Goal: Check status: Check status

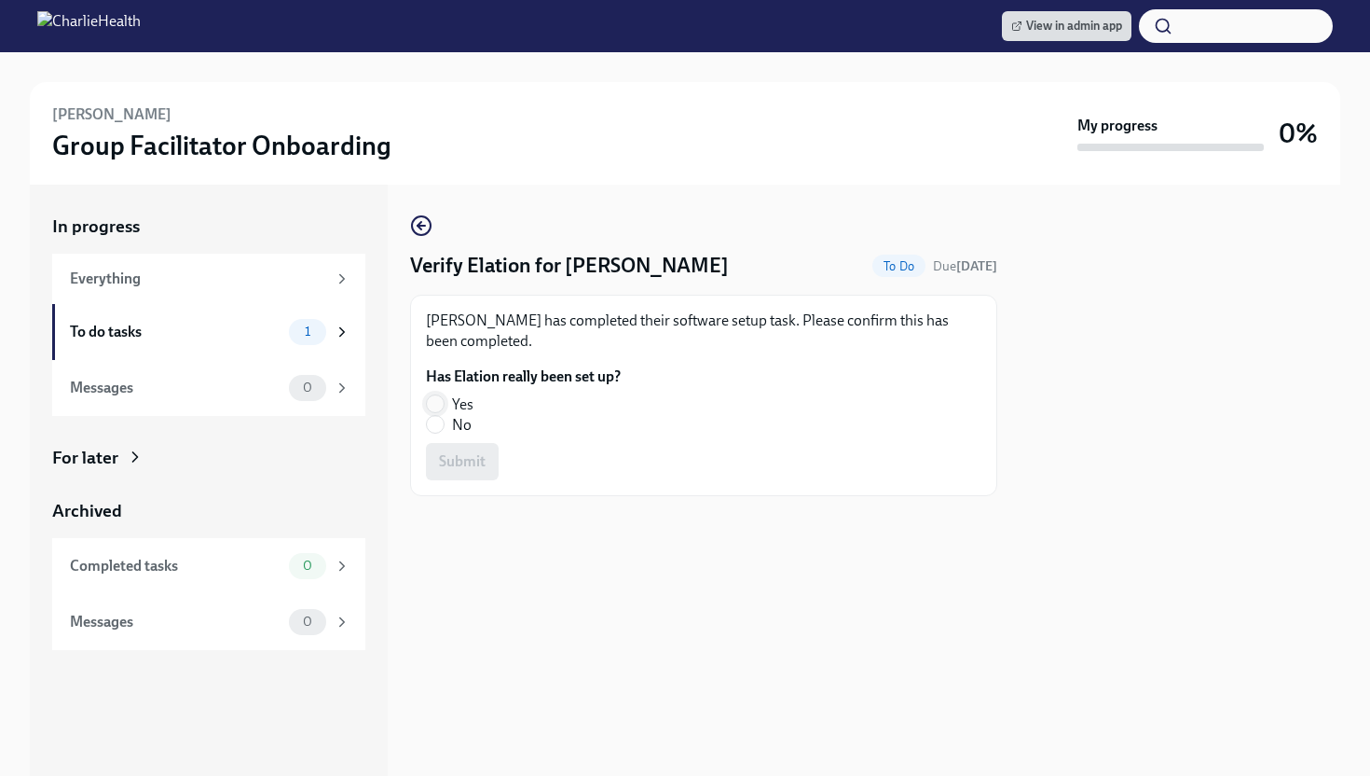
click at [436, 399] on input "Yes" at bounding box center [435, 403] width 17 height 17
radio input "true"
click at [454, 462] on span "Submit" at bounding box center [462, 461] width 47 height 19
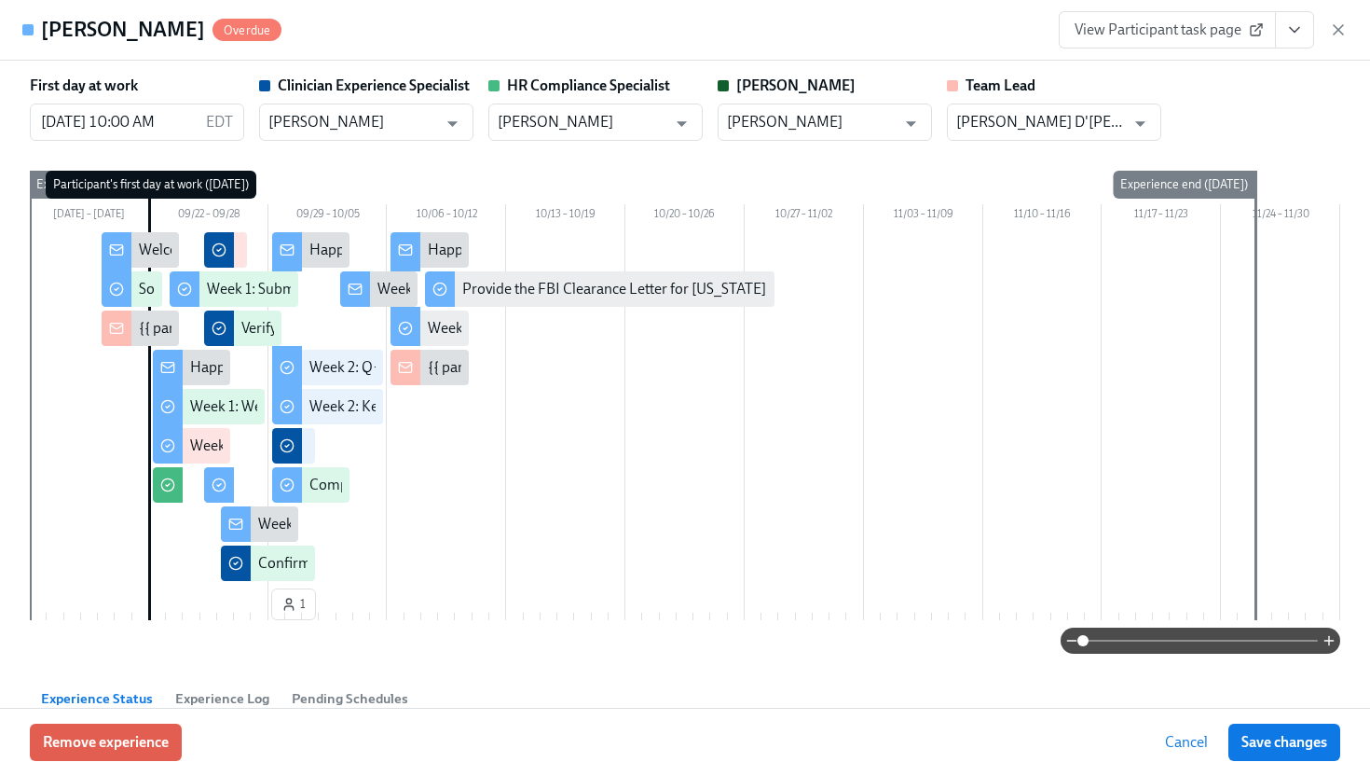
scroll to position [0, 8690]
click at [1161, 35] on span "View Participant task page" at bounding box center [1168, 30] width 186 height 19
click at [1336, 34] on icon "button" at bounding box center [1338, 30] width 19 height 19
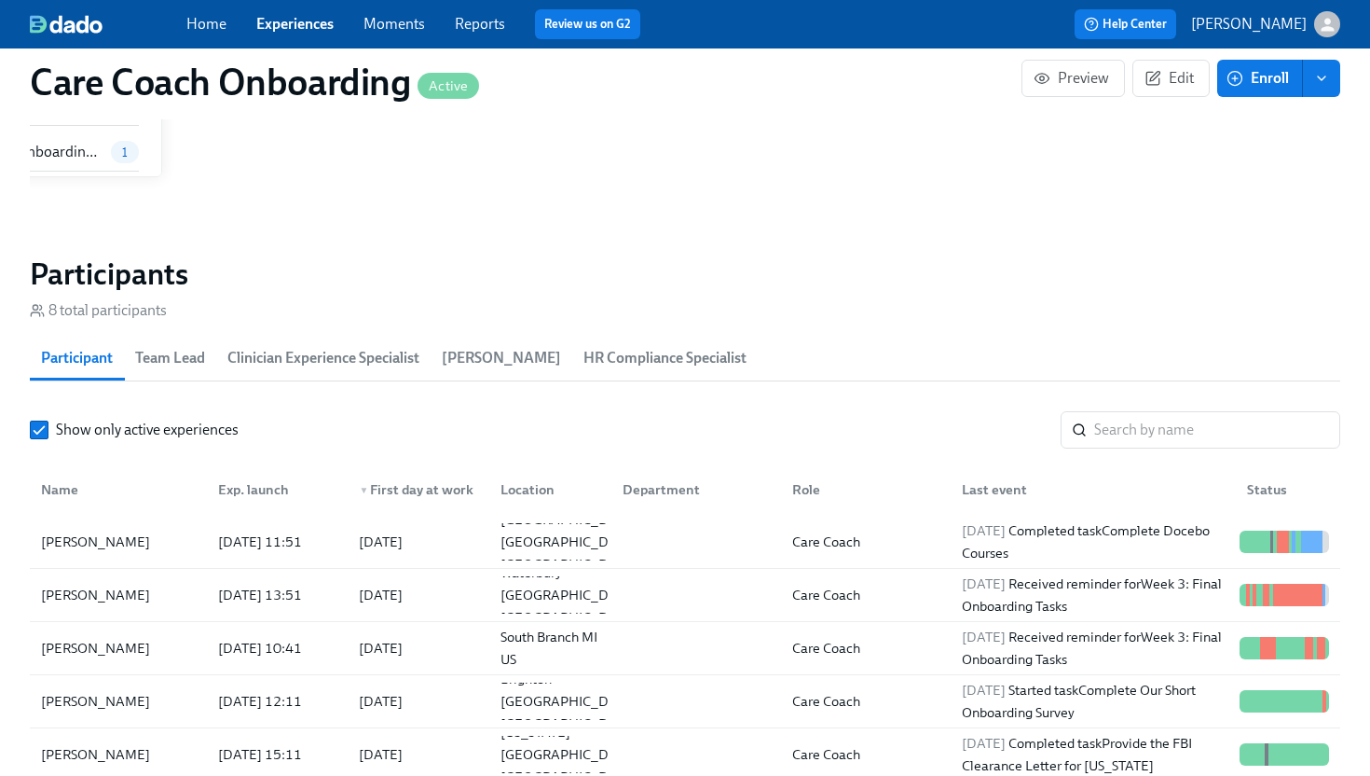
click at [309, 30] on link "Experiences" at bounding box center [294, 24] width 77 height 18
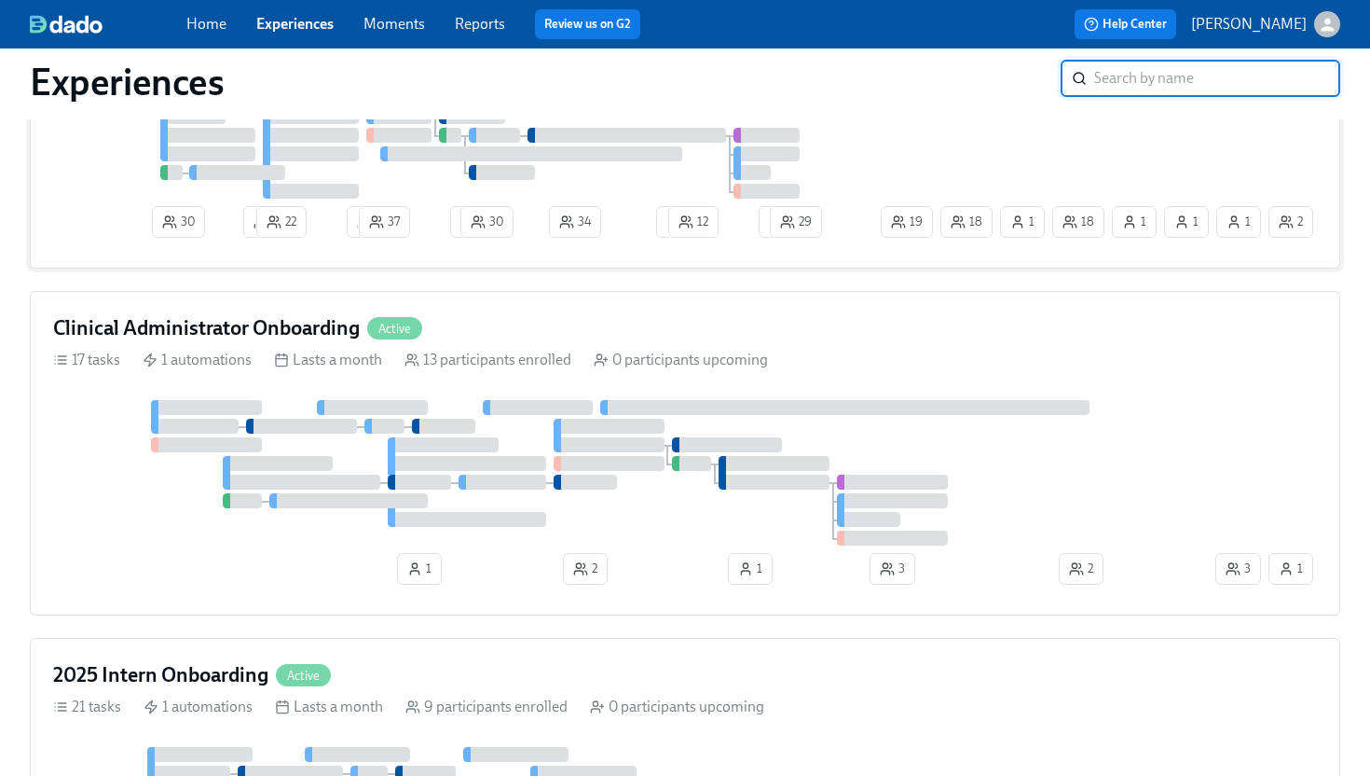
scroll to position [1060, 0]
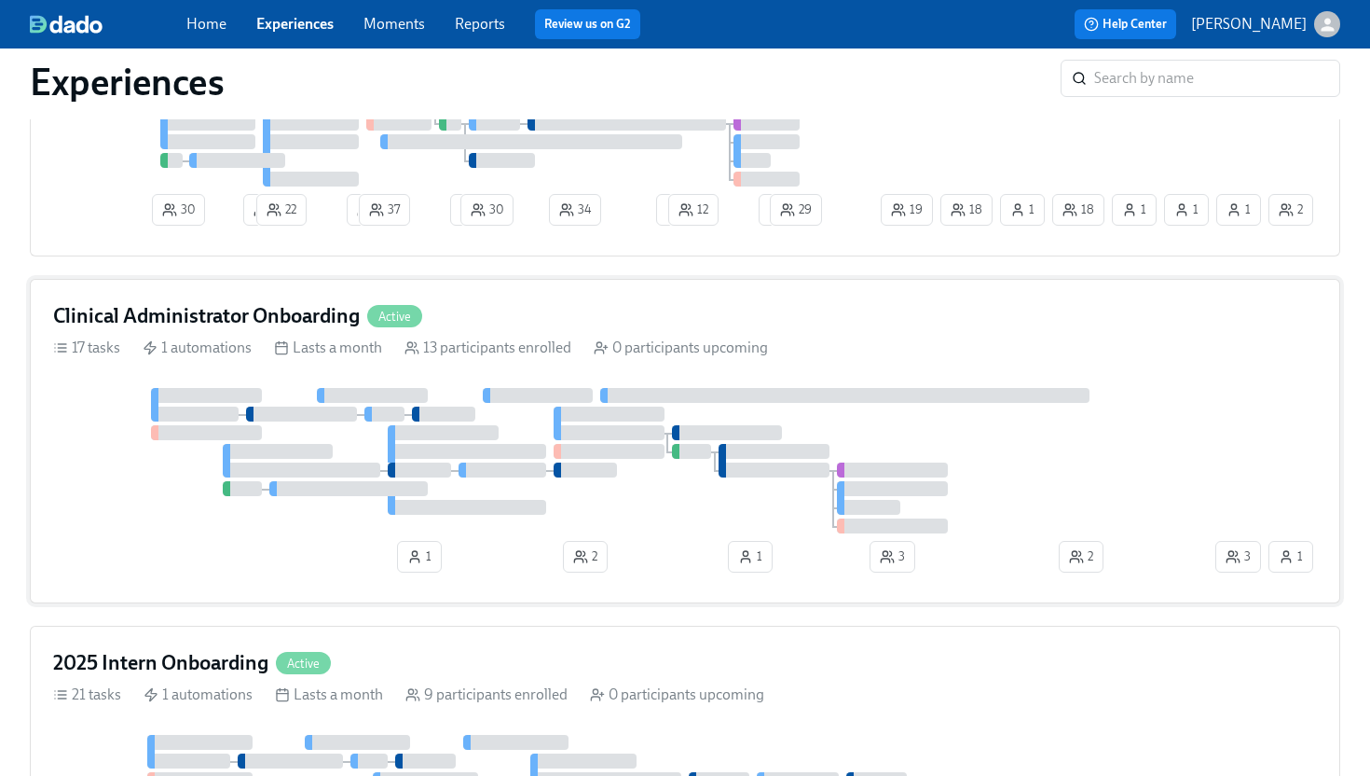
click at [663, 530] on div at bounding box center [632, 460] width 1159 height 145
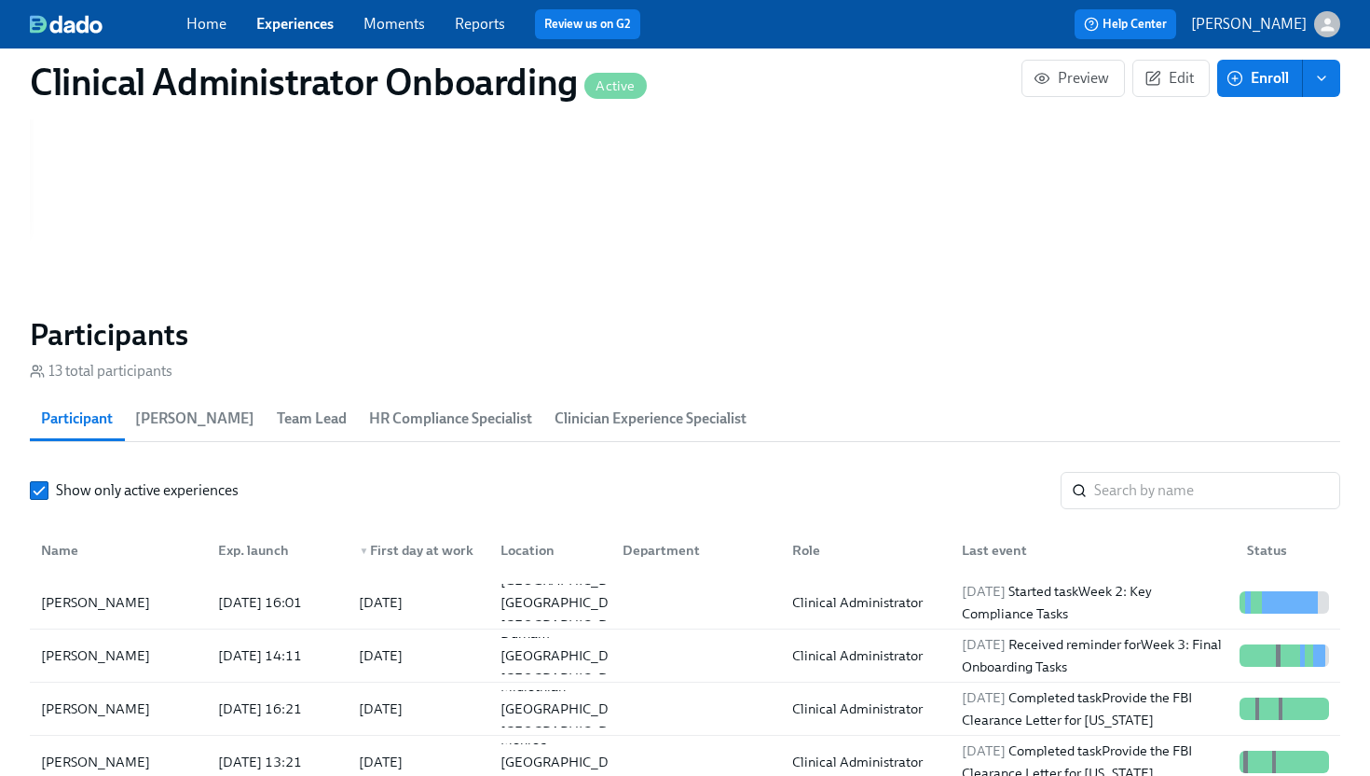
scroll to position [1408, 0]
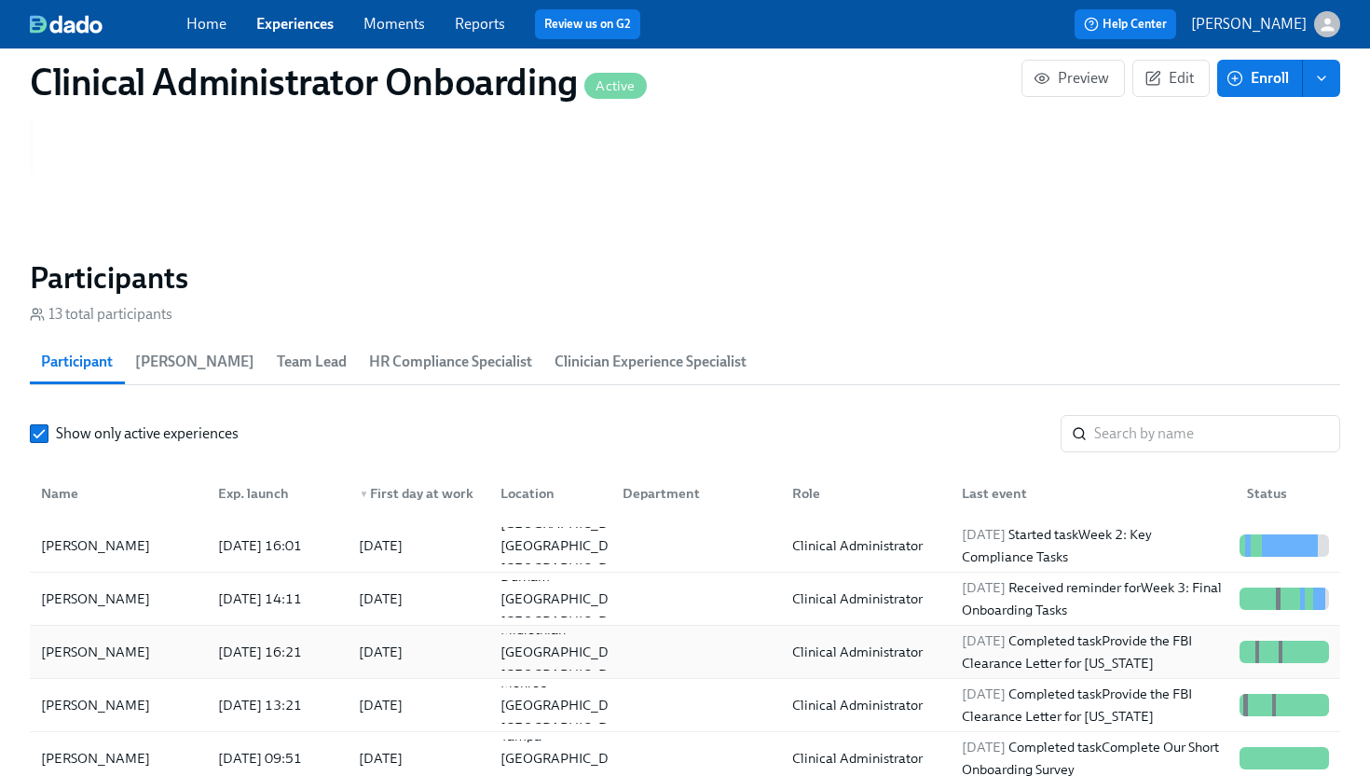
click at [1132, 654] on div "2025/09/30 Completed task Provide the FBI Clearance Letter for Pennsylvania" at bounding box center [1094, 651] width 278 height 45
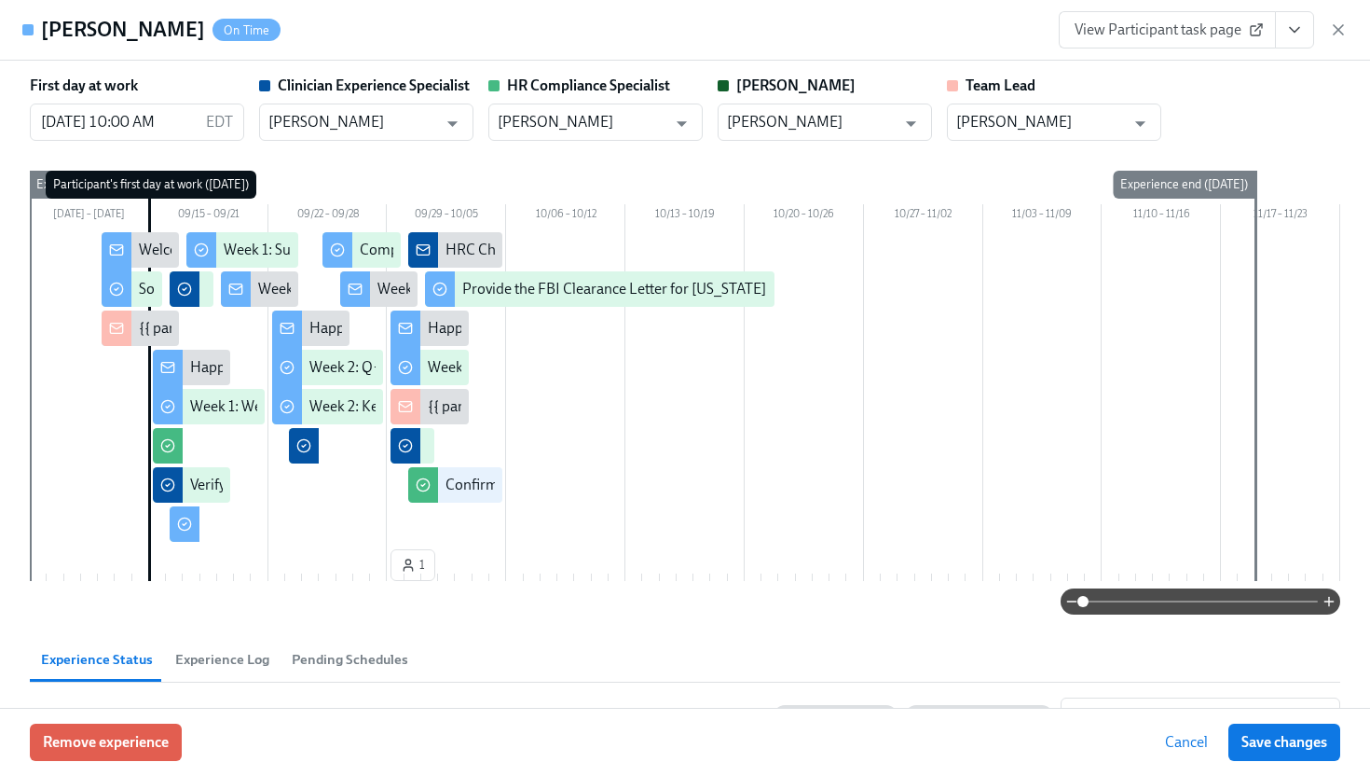
click at [1298, 24] on icon "View task page" at bounding box center [1294, 30] width 19 height 19
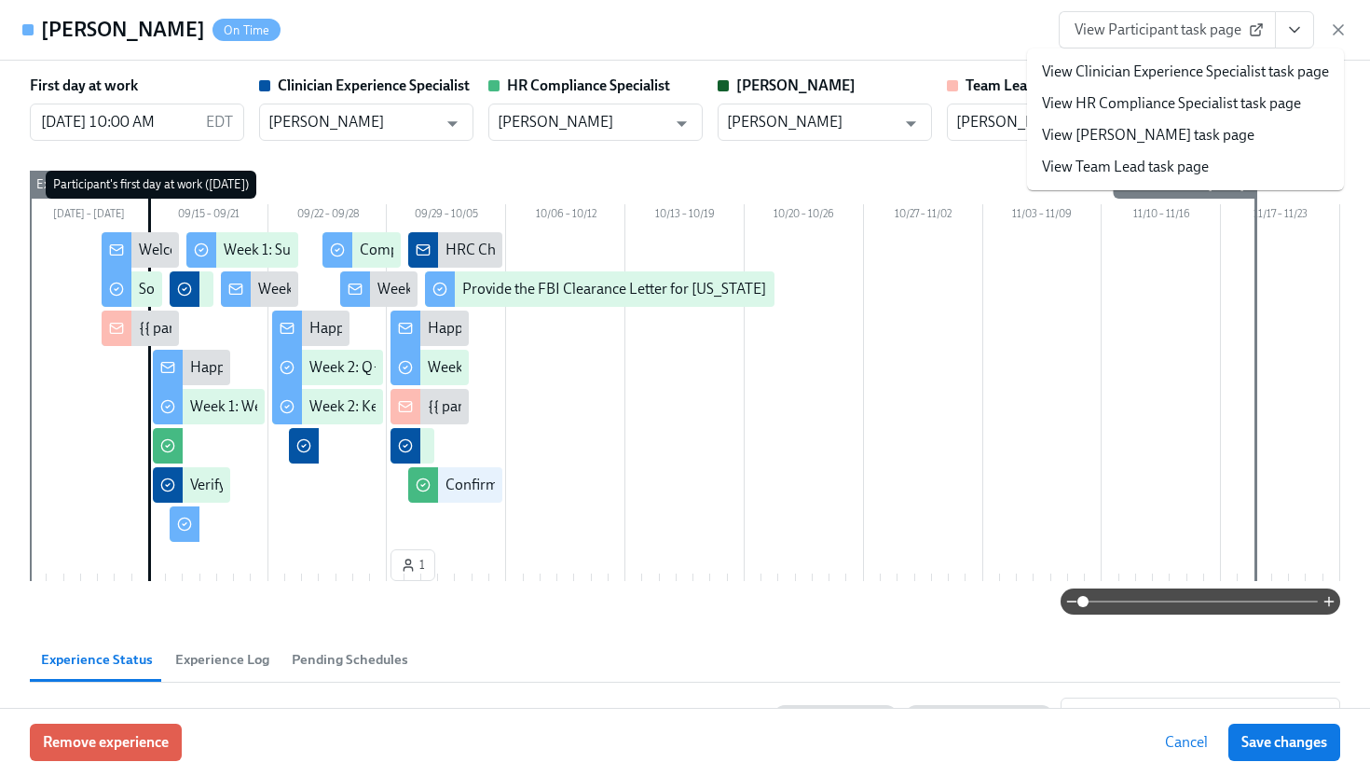
click at [1112, 105] on link "View HR Compliance Specialist task page" at bounding box center [1171, 103] width 259 height 21
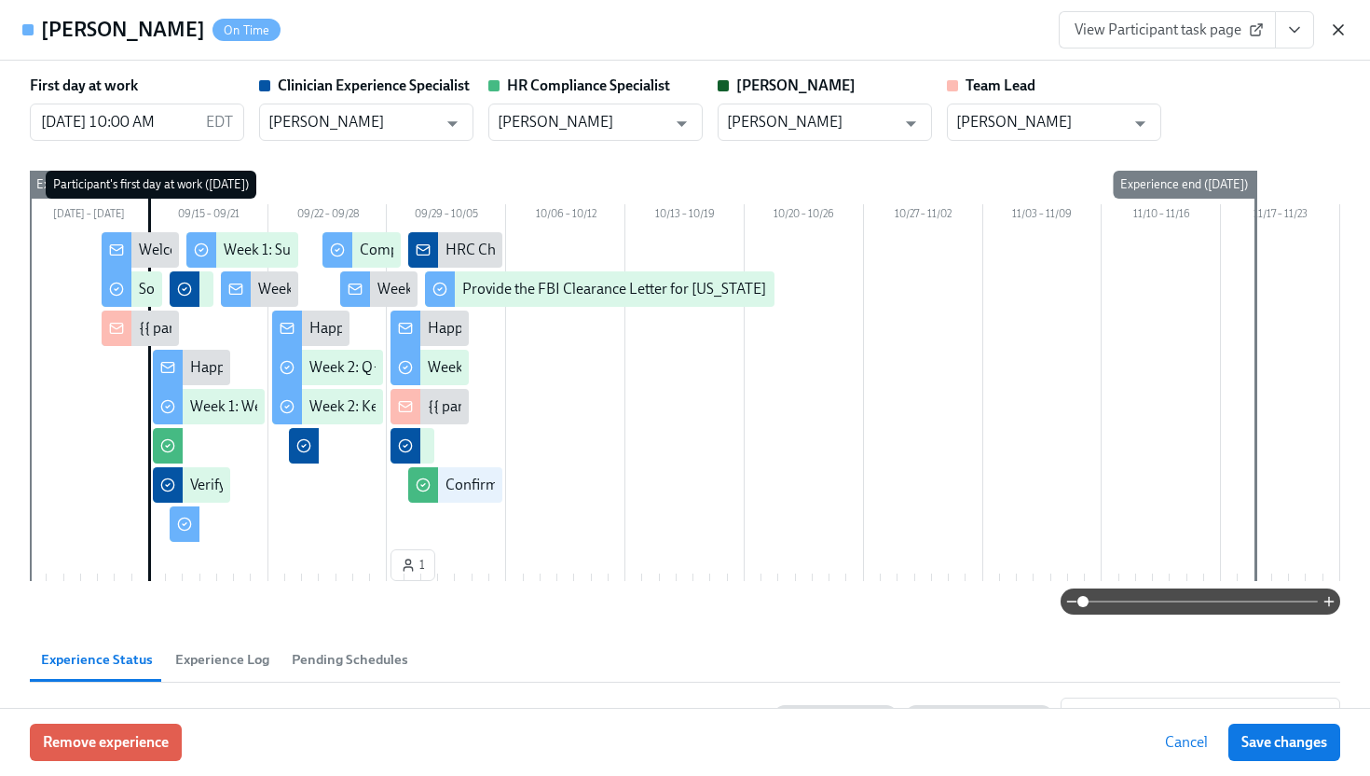
click at [1336, 26] on icon "button" at bounding box center [1338, 29] width 9 height 9
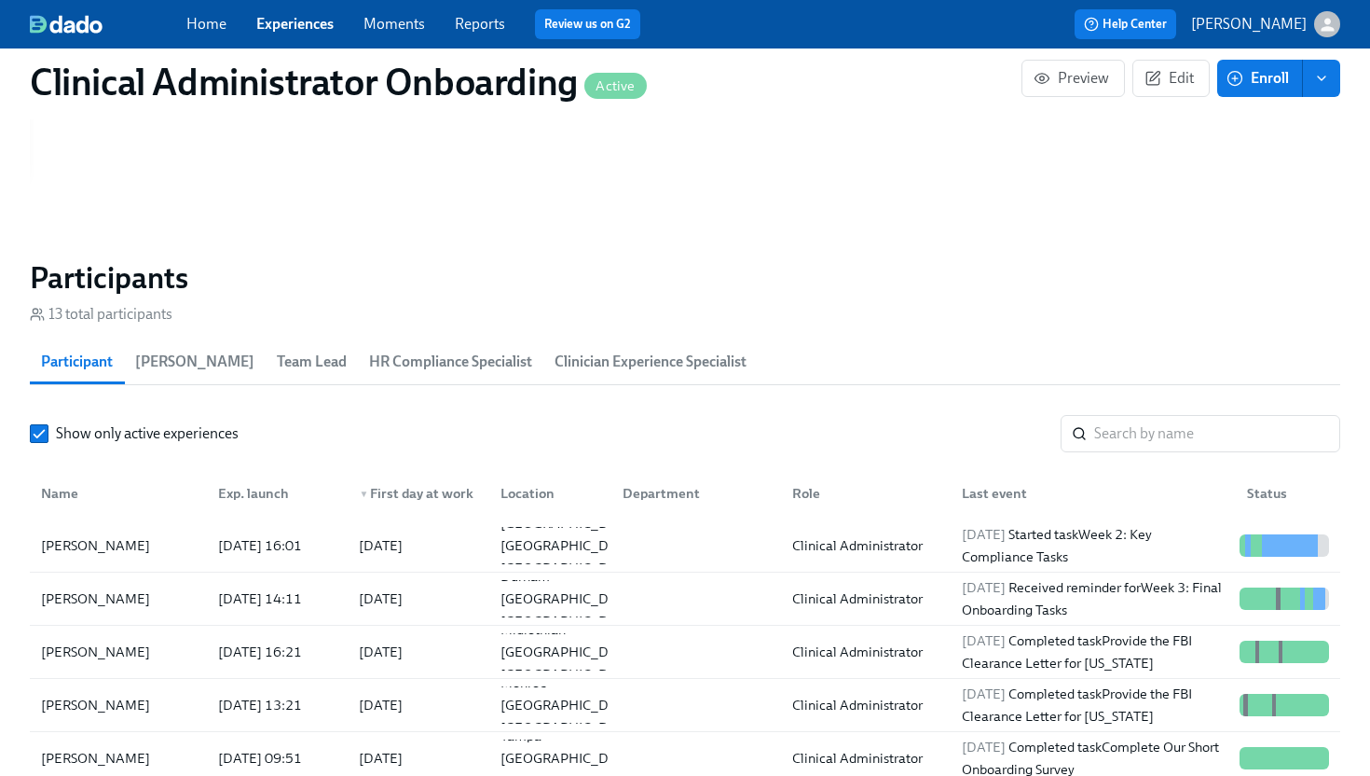
click at [307, 32] on link "Experiences" at bounding box center [294, 24] width 77 height 18
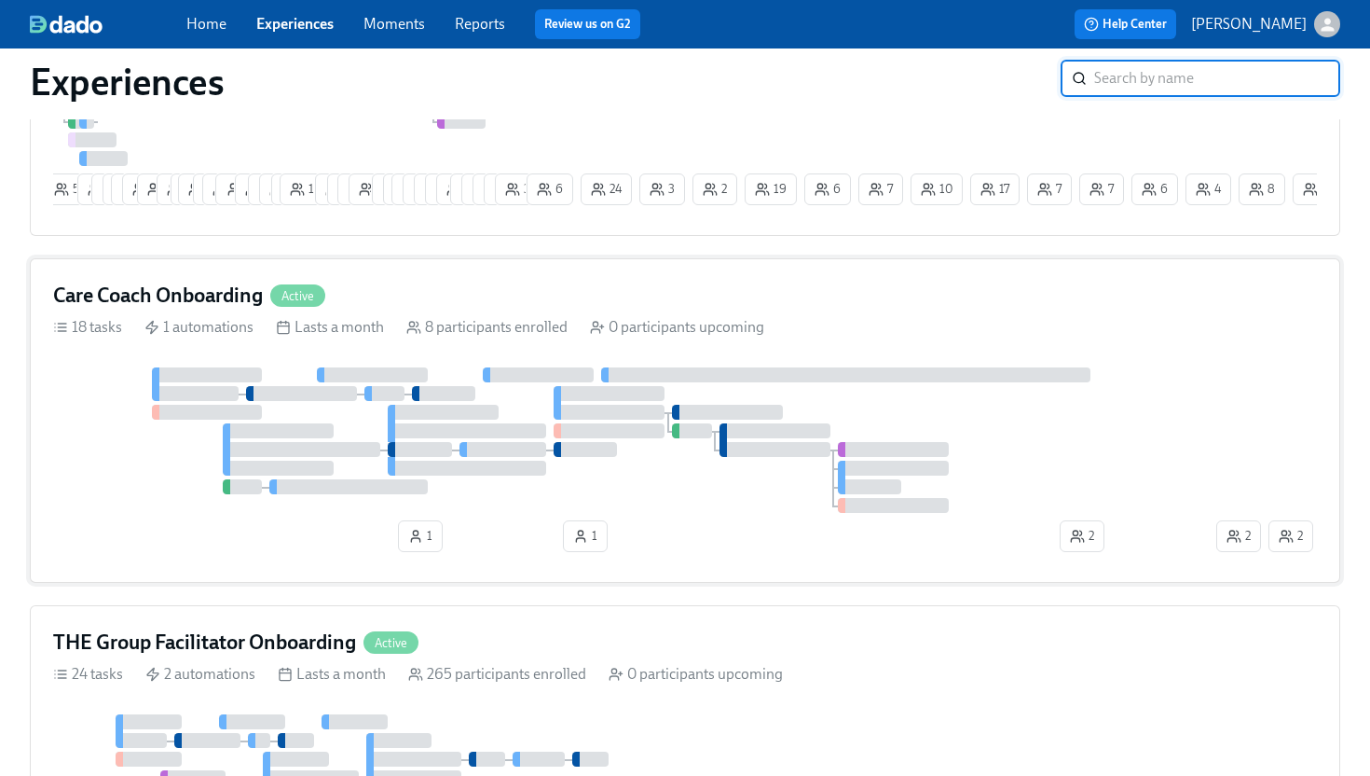
scroll to position [382, 0]
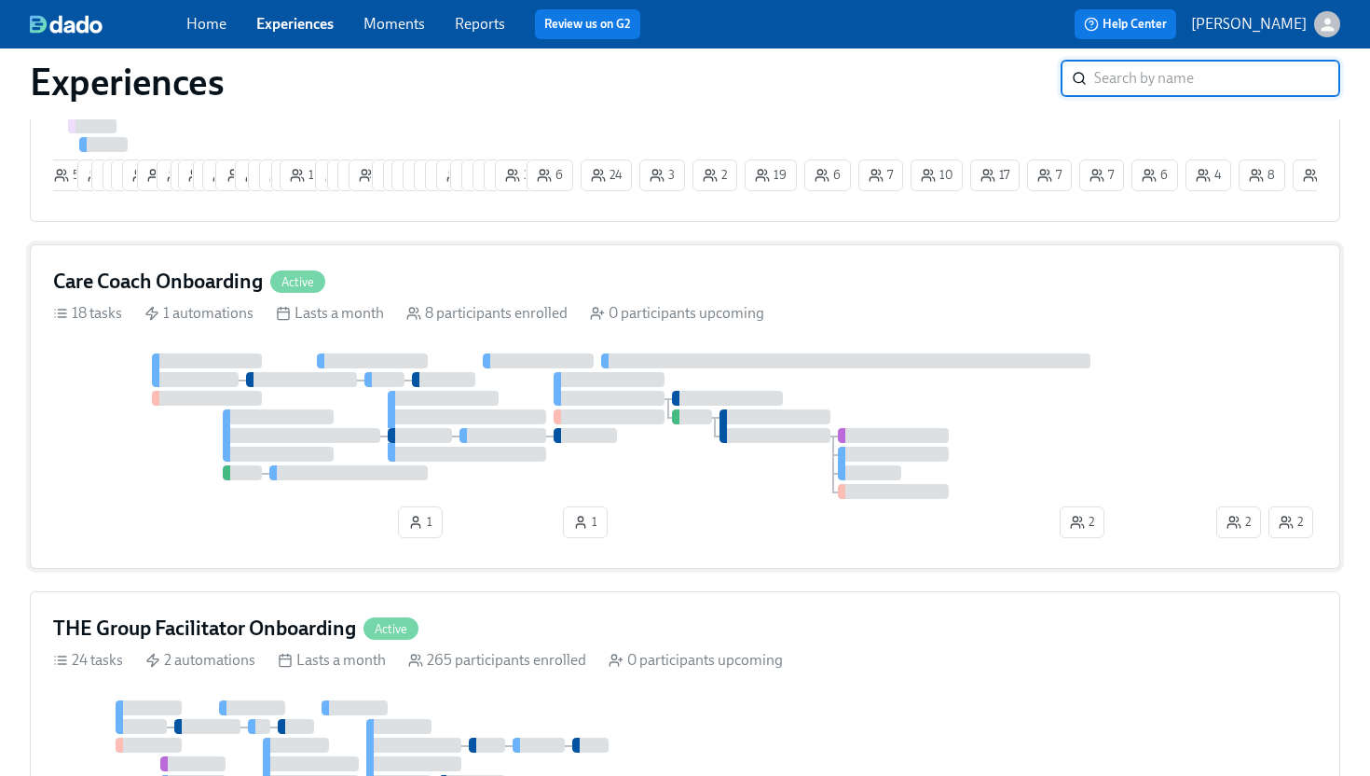
click at [803, 368] on div at bounding box center [845, 360] width 489 height 15
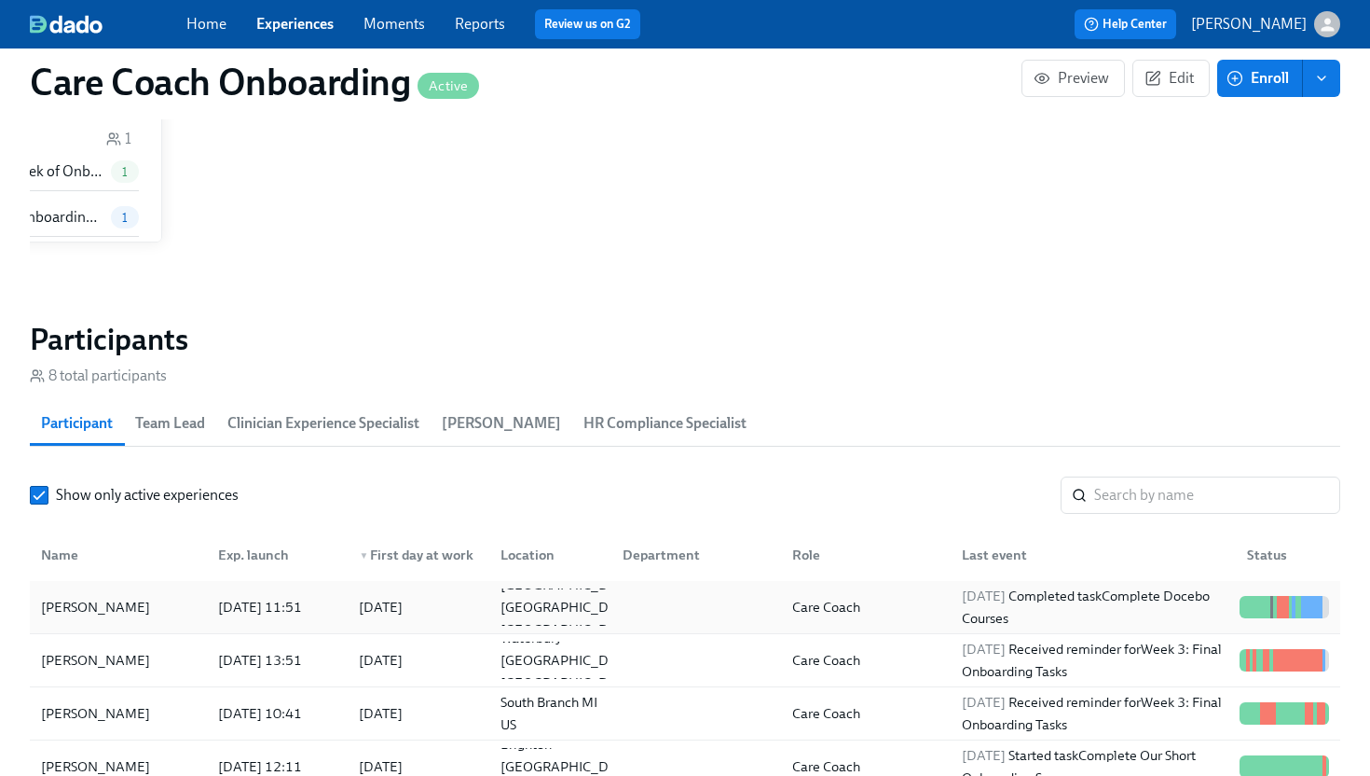
scroll to position [18, 0]
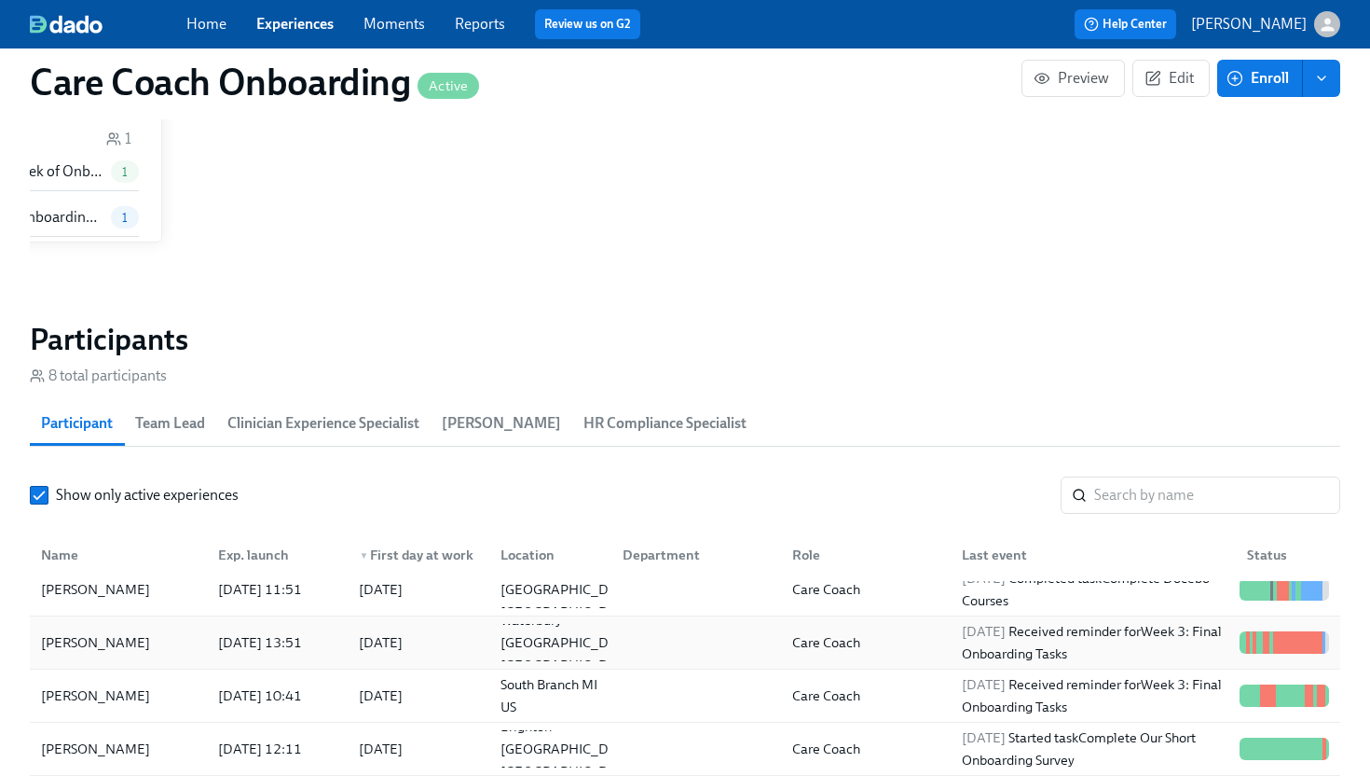
click at [885, 640] on div "Care Coach" at bounding box center [862, 642] width 170 height 37
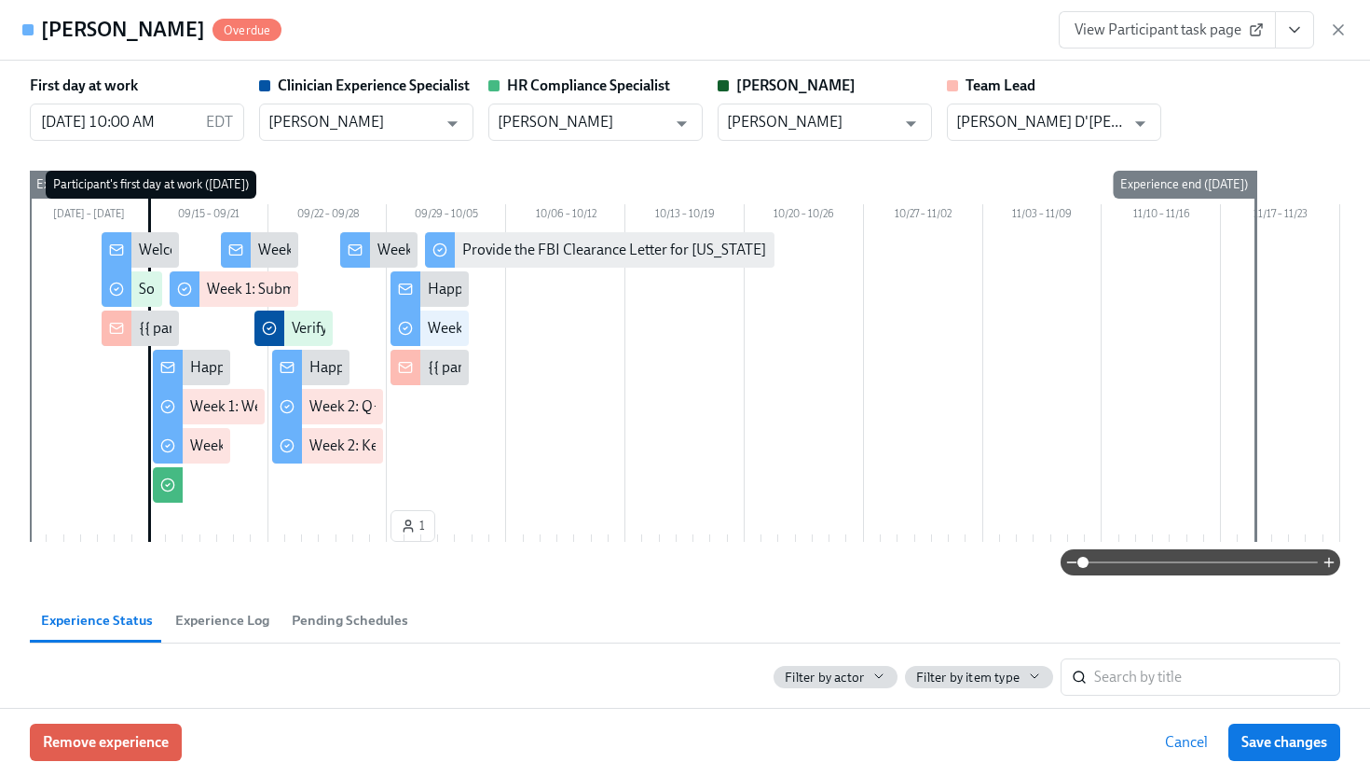
click at [1303, 31] on icon "View task page" at bounding box center [1294, 30] width 19 height 19
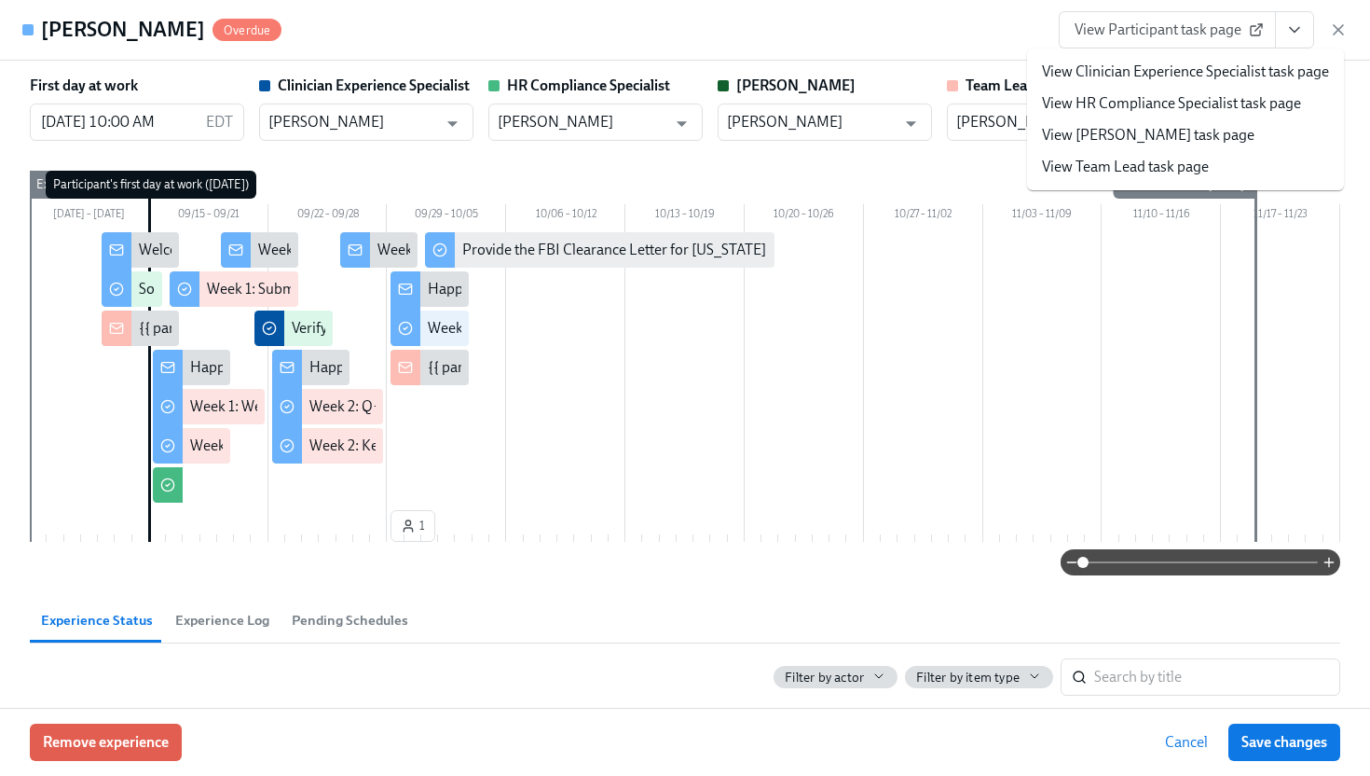
click at [1096, 166] on link "View Team Lead task page" at bounding box center [1125, 167] width 167 height 21
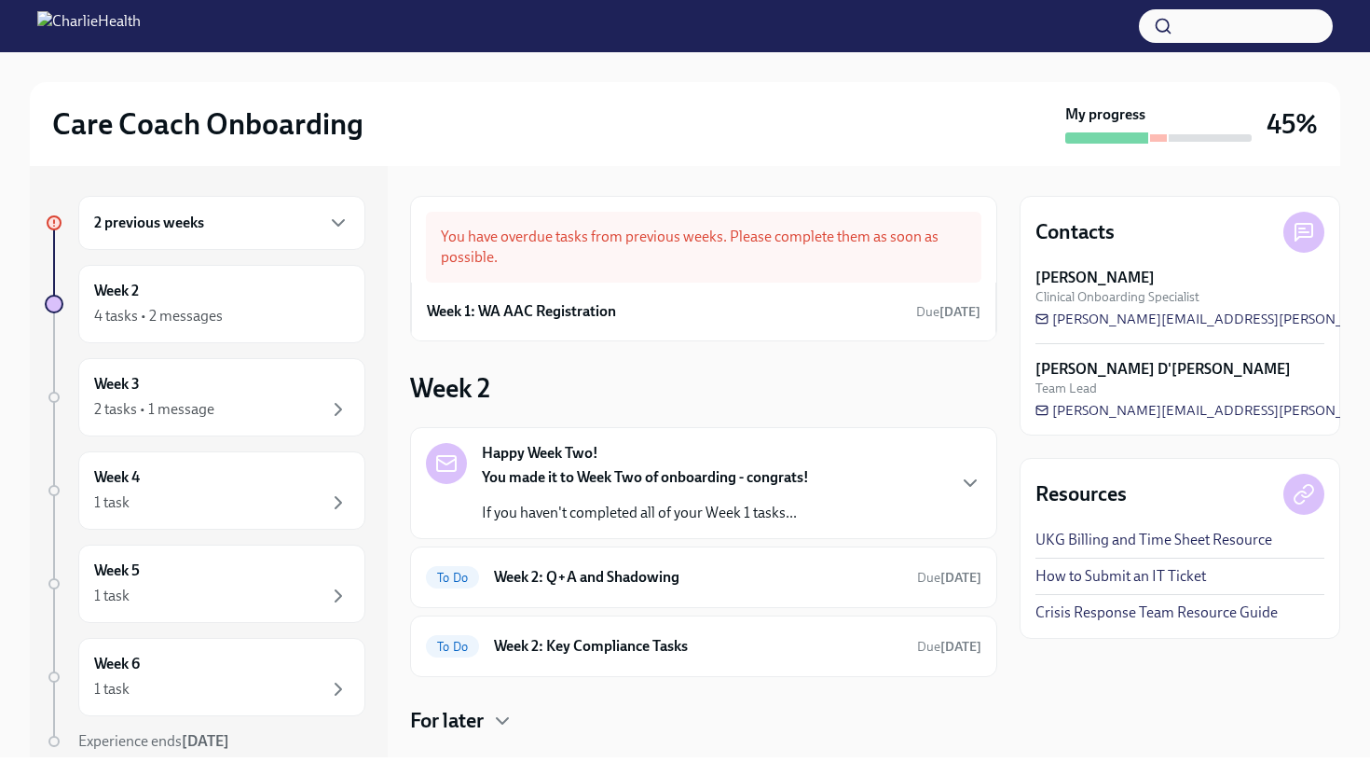
scroll to position [95, 0]
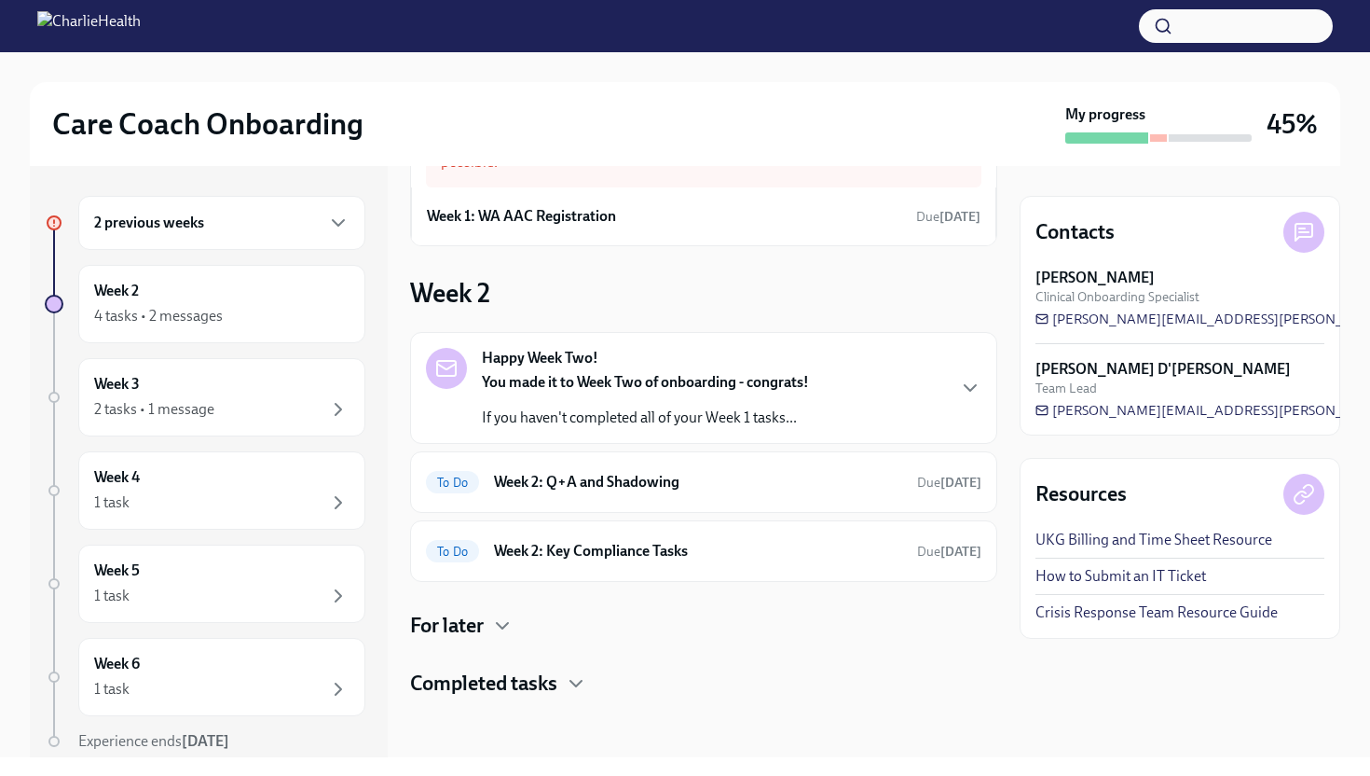
click at [480, 630] on h4 "For later" at bounding box center [447, 626] width 74 height 28
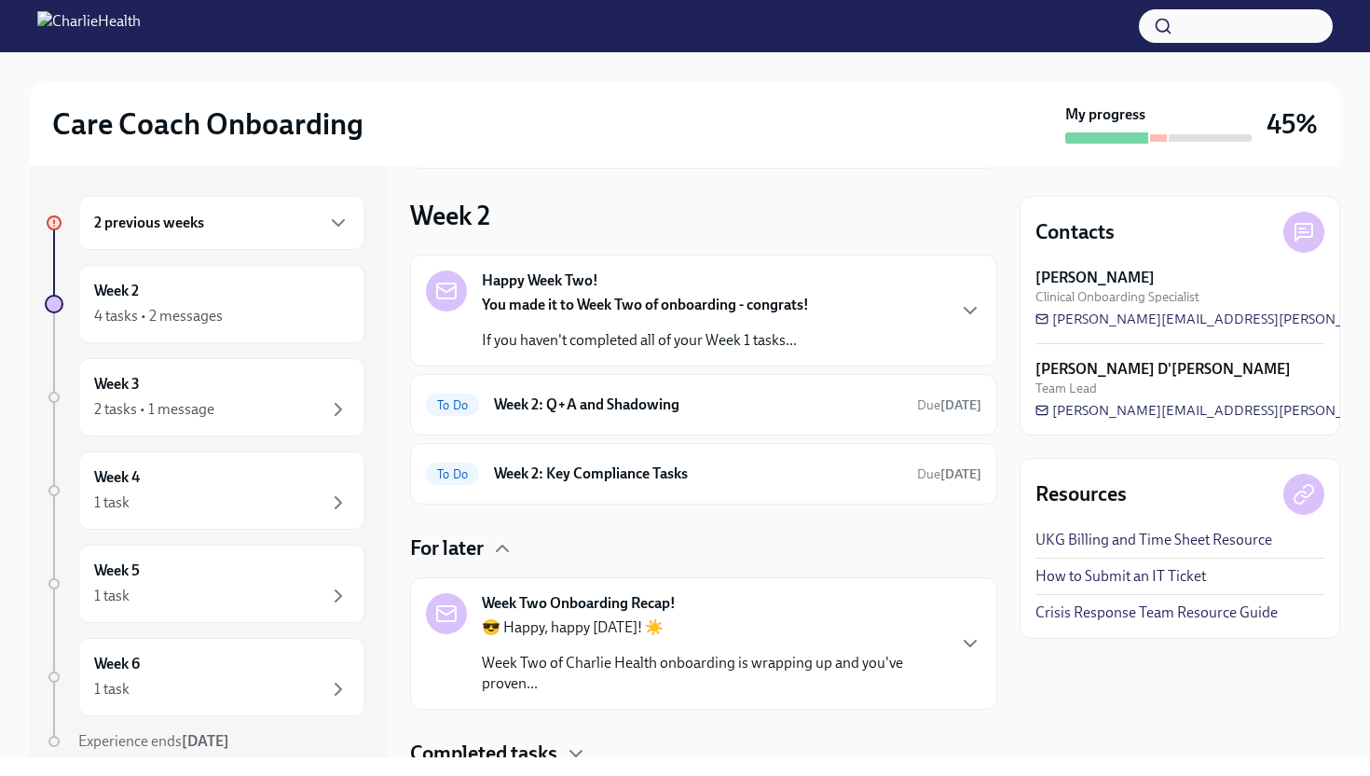
scroll to position [242, 0]
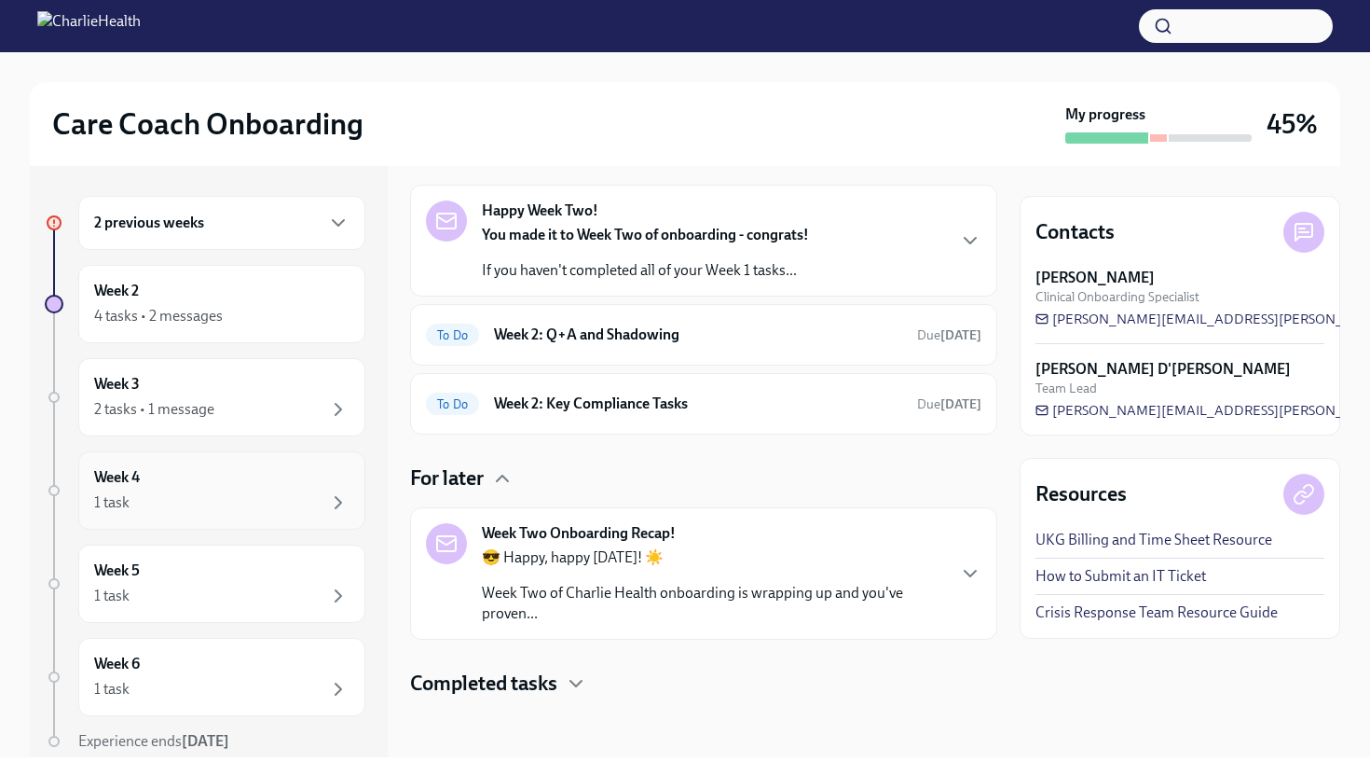
click at [217, 505] on div "1 task" at bounding box center [221, 502] width 255 height 22
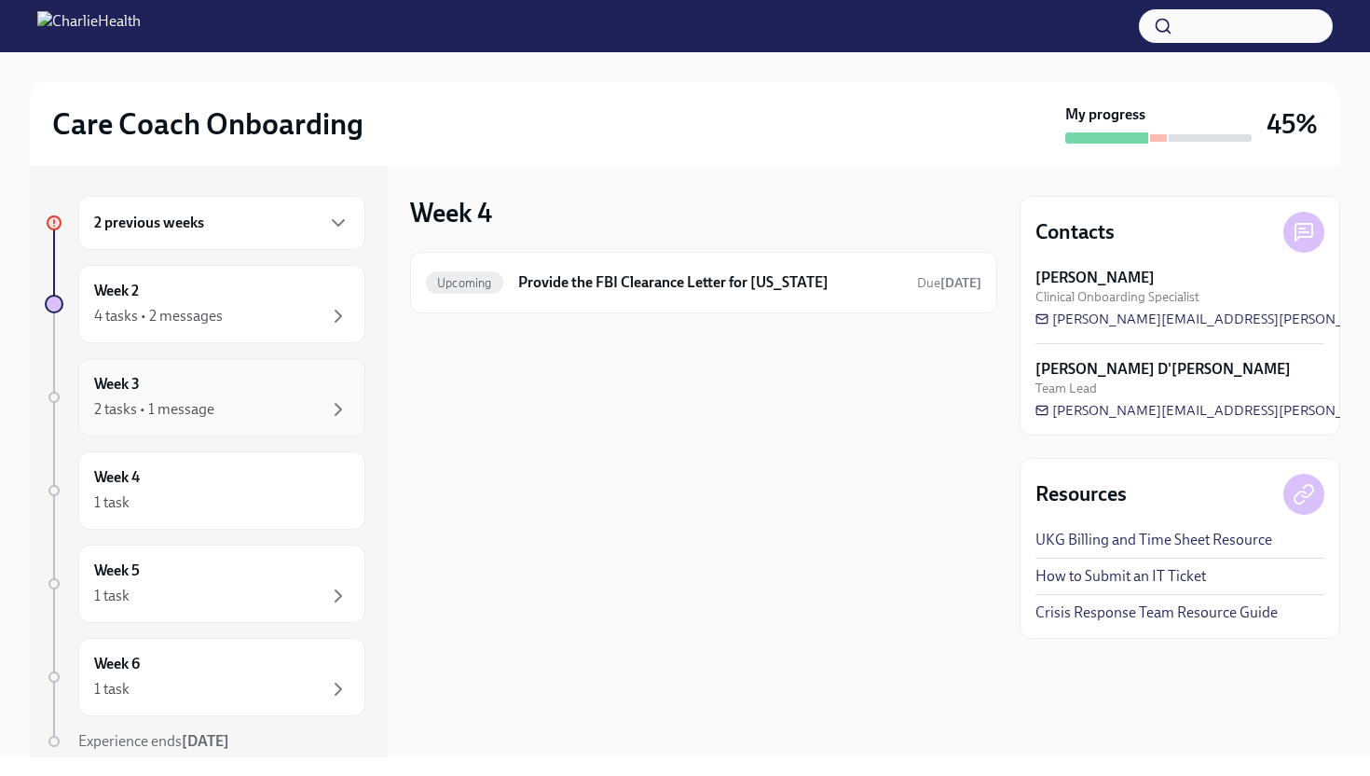
click at [249, 403] on div "2 tasks • 1 message" at bounding box center [221, 409] width 255 height 22
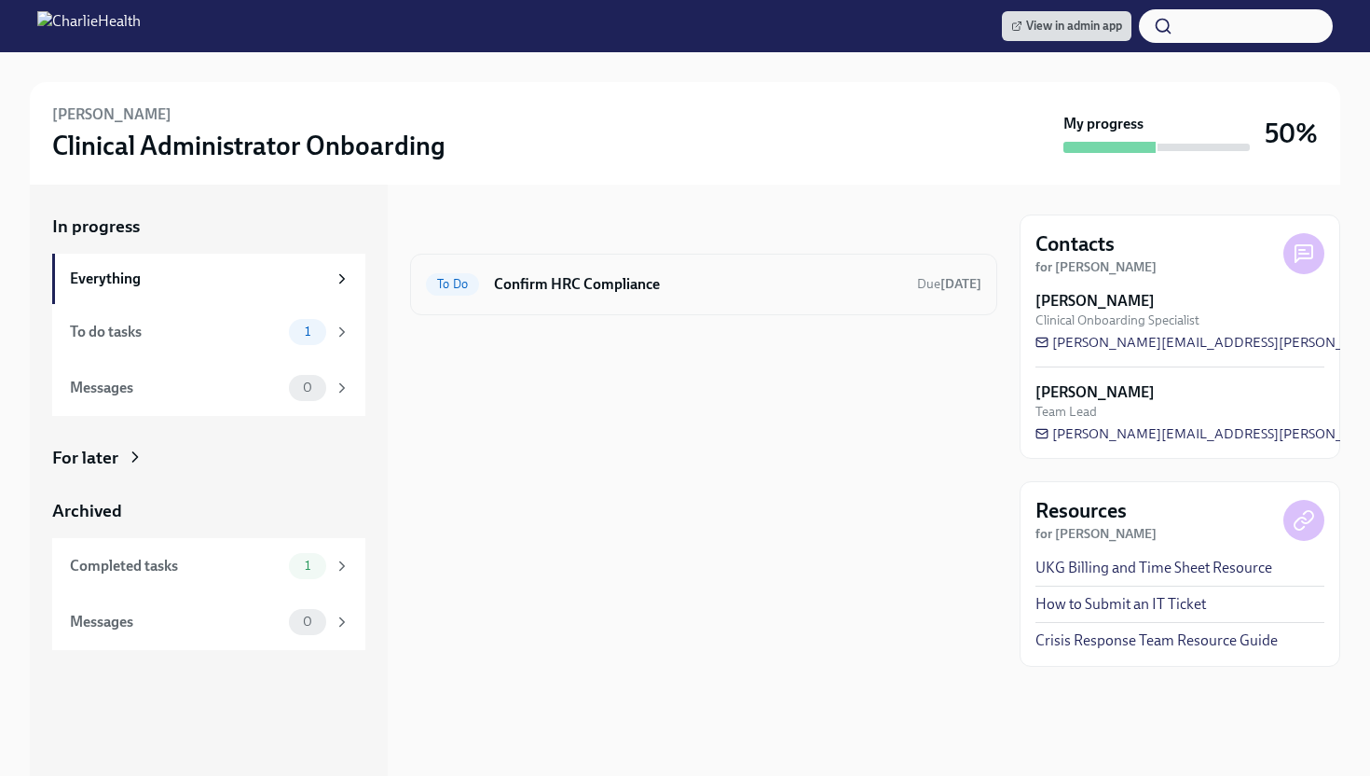
click at [796, 292] on h6 "Confirm HRC Compliance" at bounding box center [698, 284] width 408 height 21
